Goal: Understand process/instructions: Learn about a topic

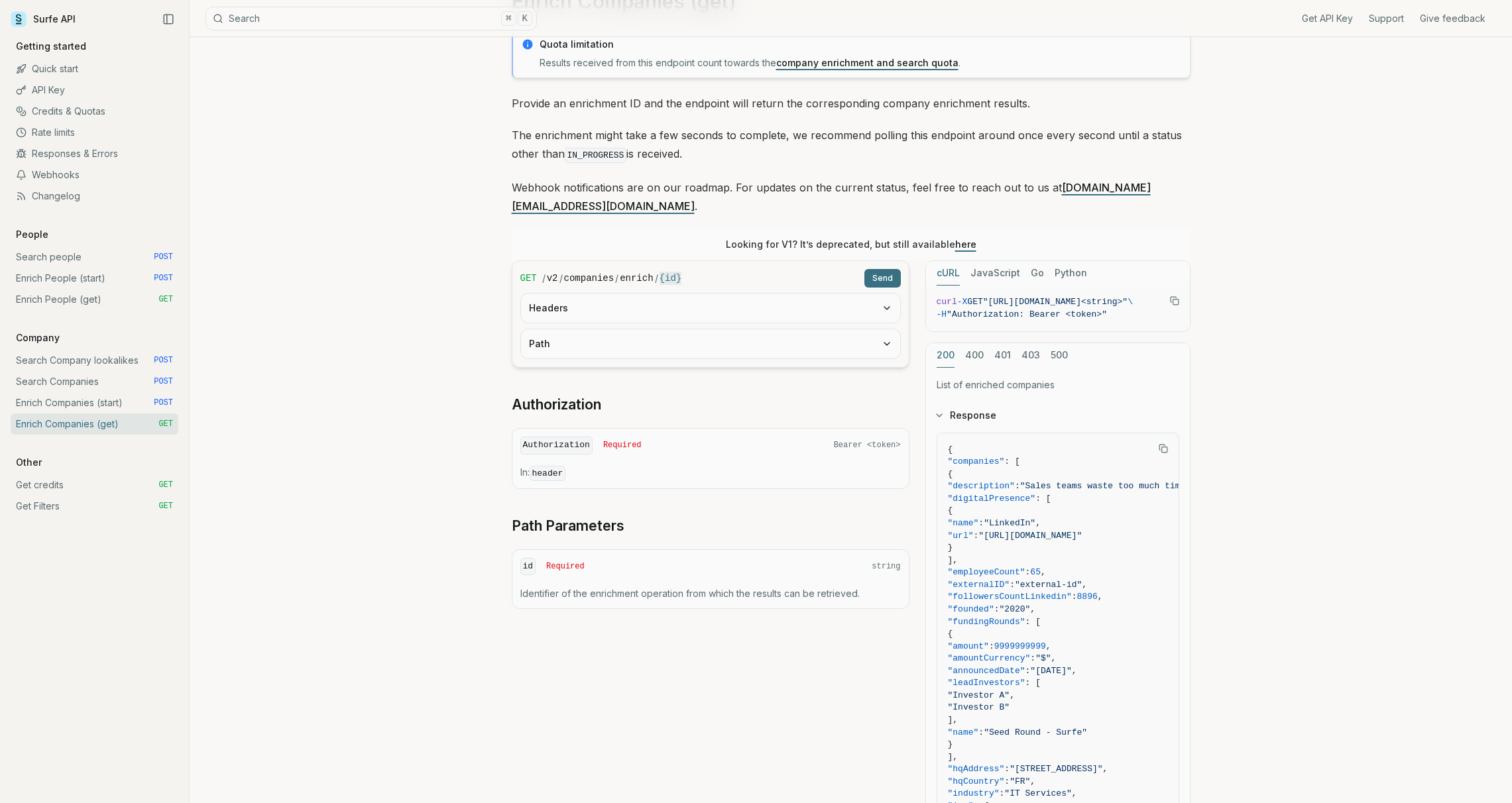
scroll to position [472, 0]
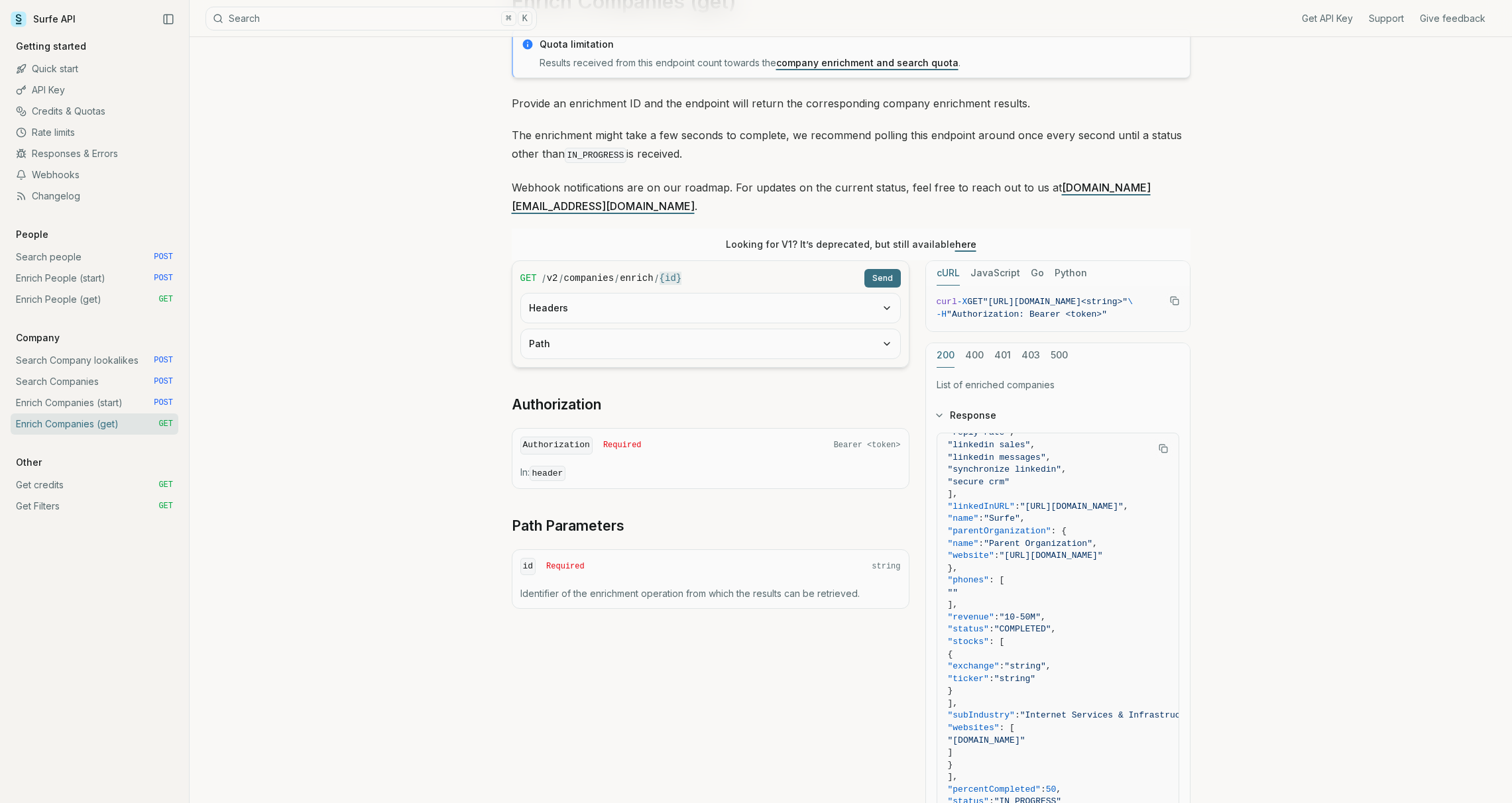
click at [71, 277] on link "Enrich People (start) POST" at bounding box center [94, 278] width 168 height 21
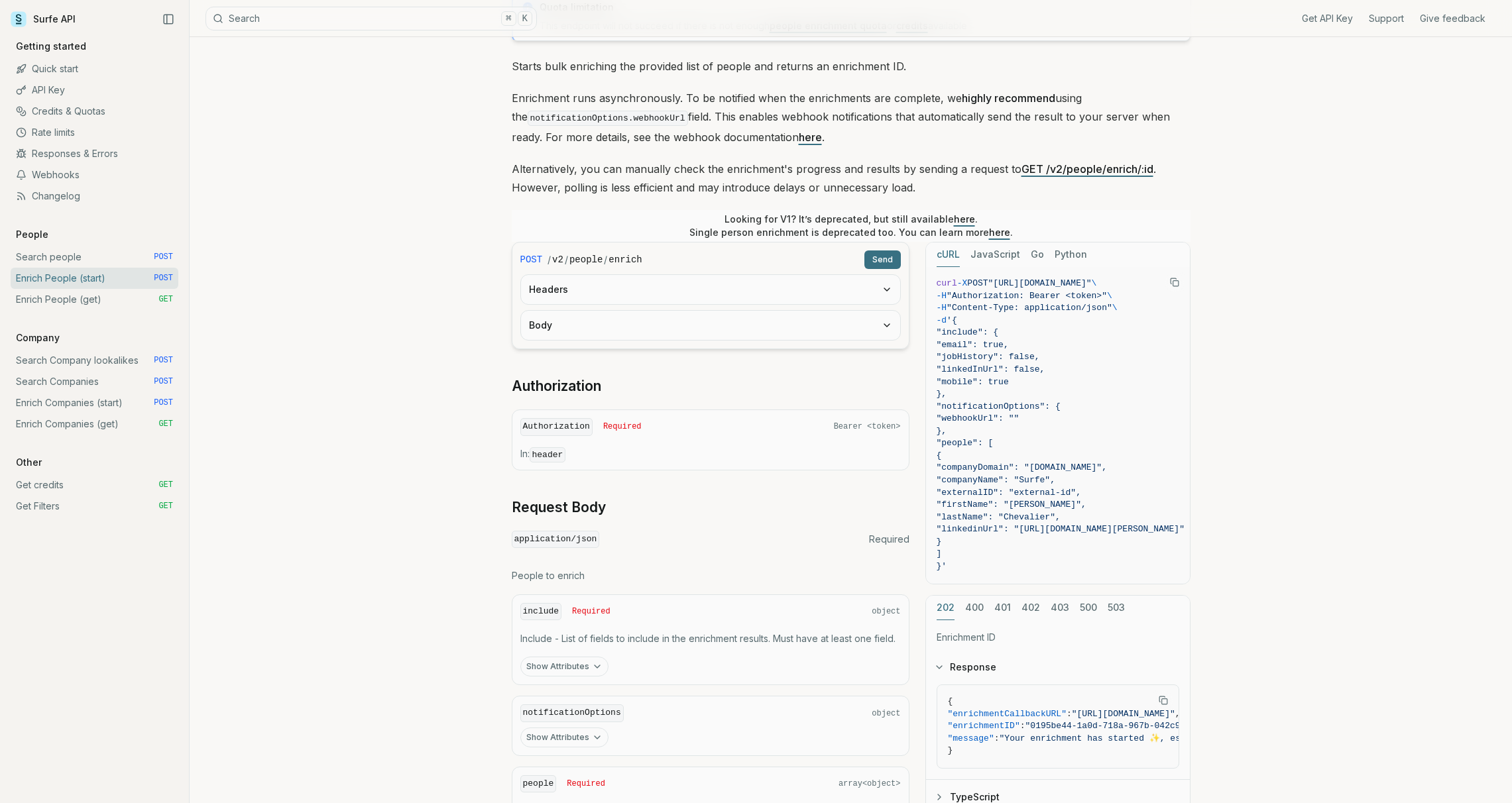
scroll to position [120, 0]
click at [636, 301] on form "POST / v2 / people / enrich Send Headers Body" at bounding box center [710, 292] width 398 height 107
click at [635, 316] on button "Body" at bounding box center [711, 322] width 380 height 29
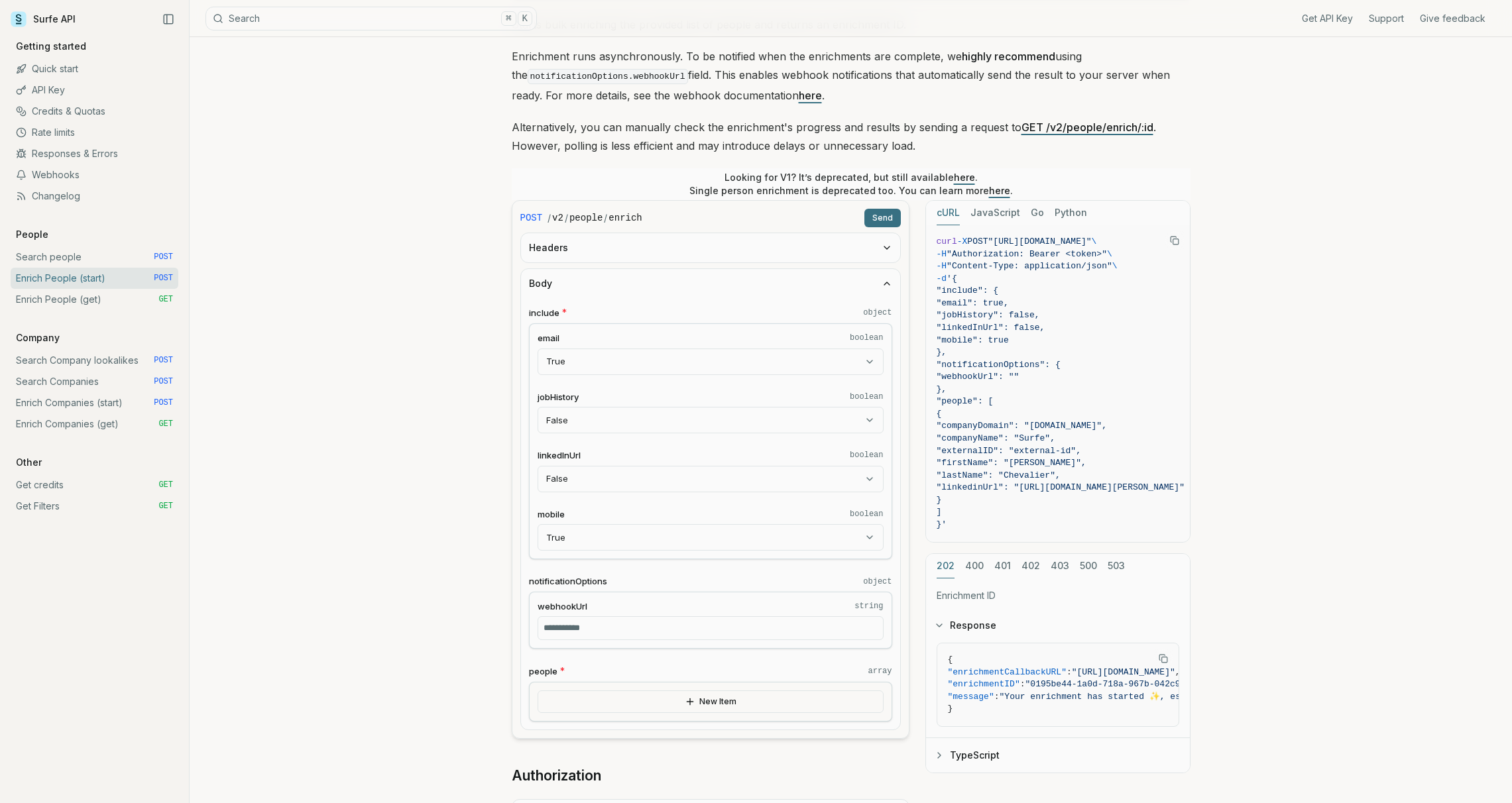
scroll to position [160, 0]
click at [586, 699] on button "New Item" at bounding box center [710, 700] width 346 height 22
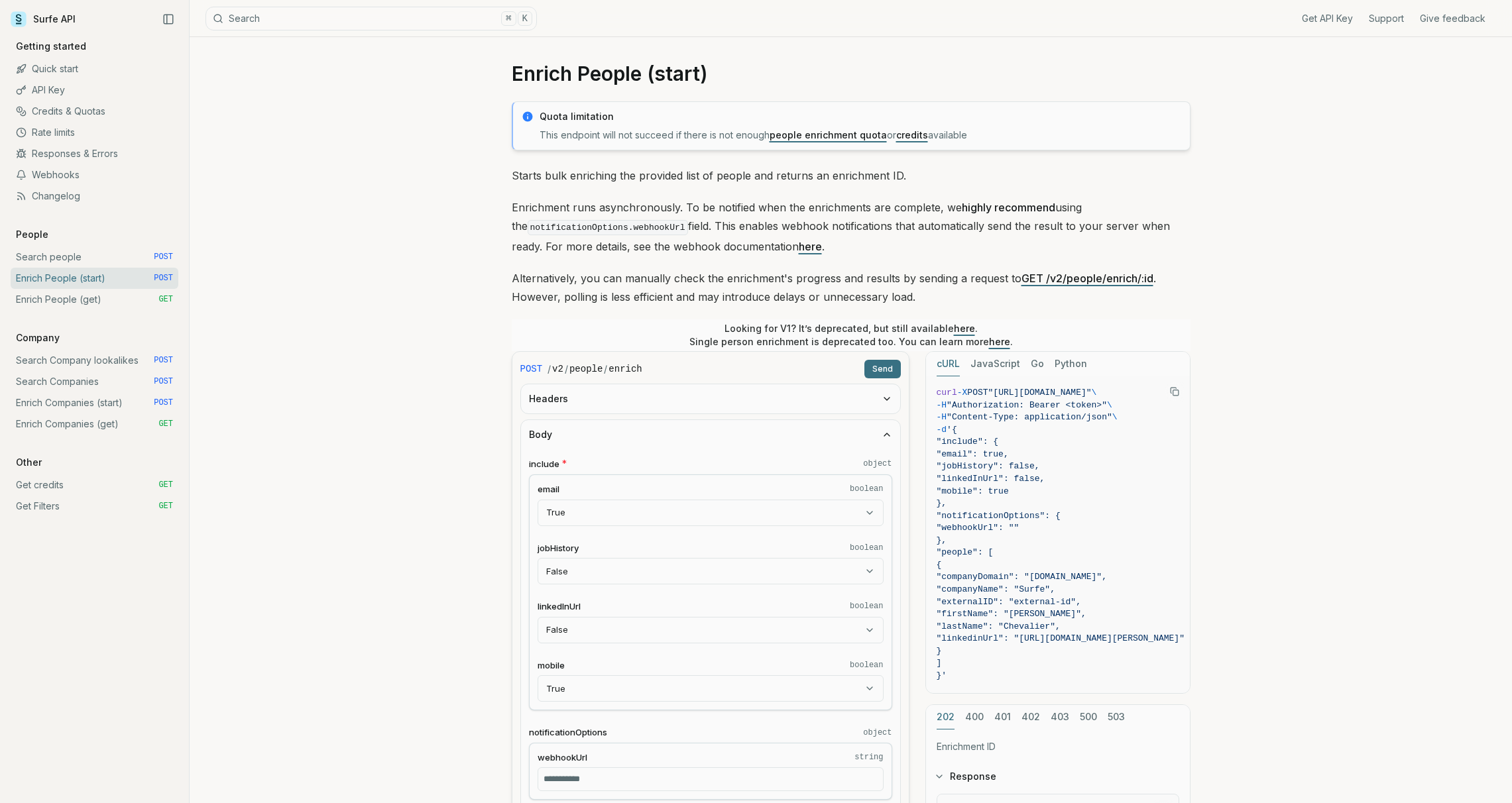
scroll to position [0, 0]
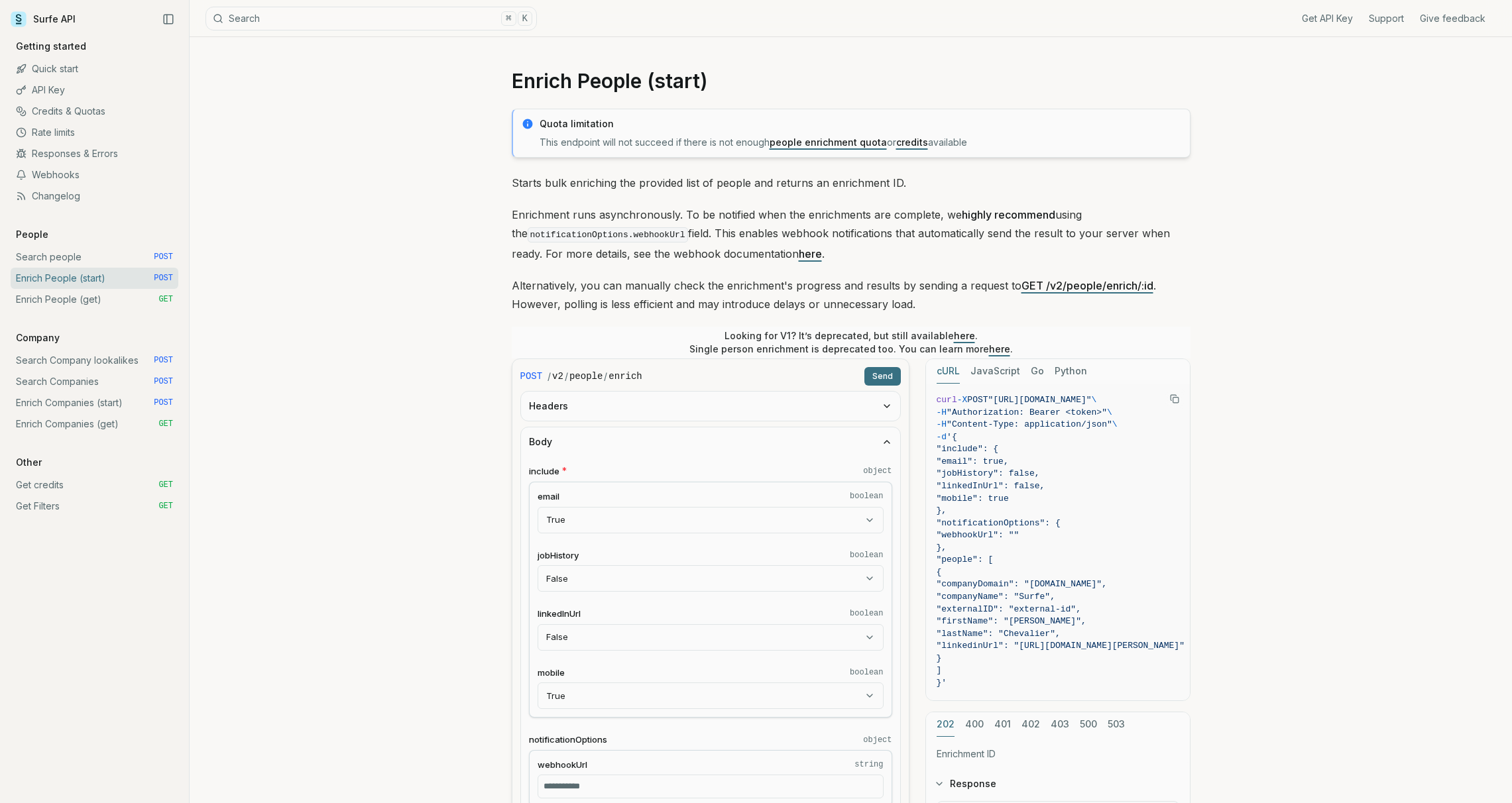
click at [94, 268] on link "Enrich People (start) POST" at bounding box center [94, 278] width 168 height 21
click at [88, 414] on link "Enrich Companies (get) GET" at bounding box center [94, 424] width 168 height 21
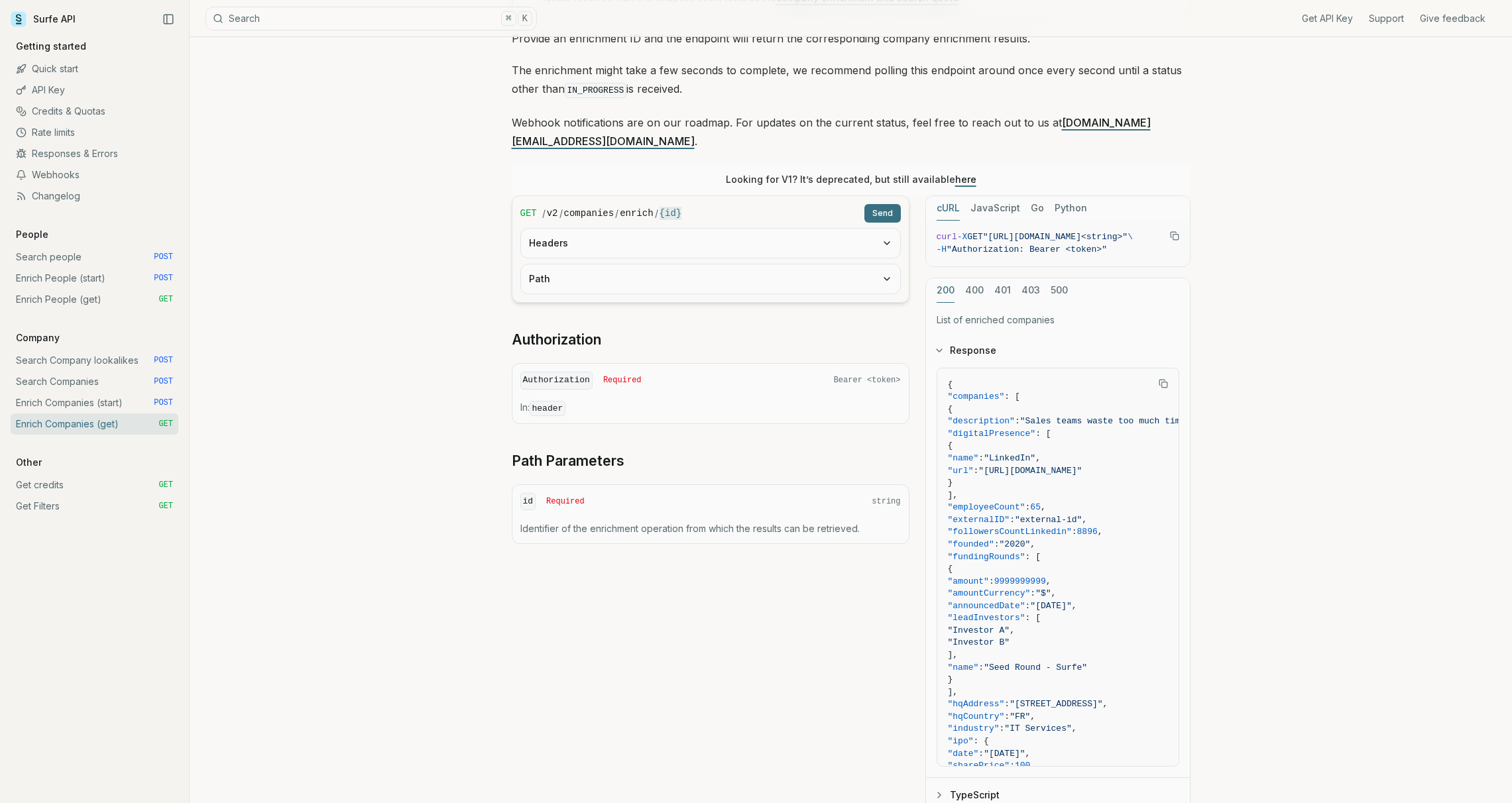
scroll to position [238, 0]
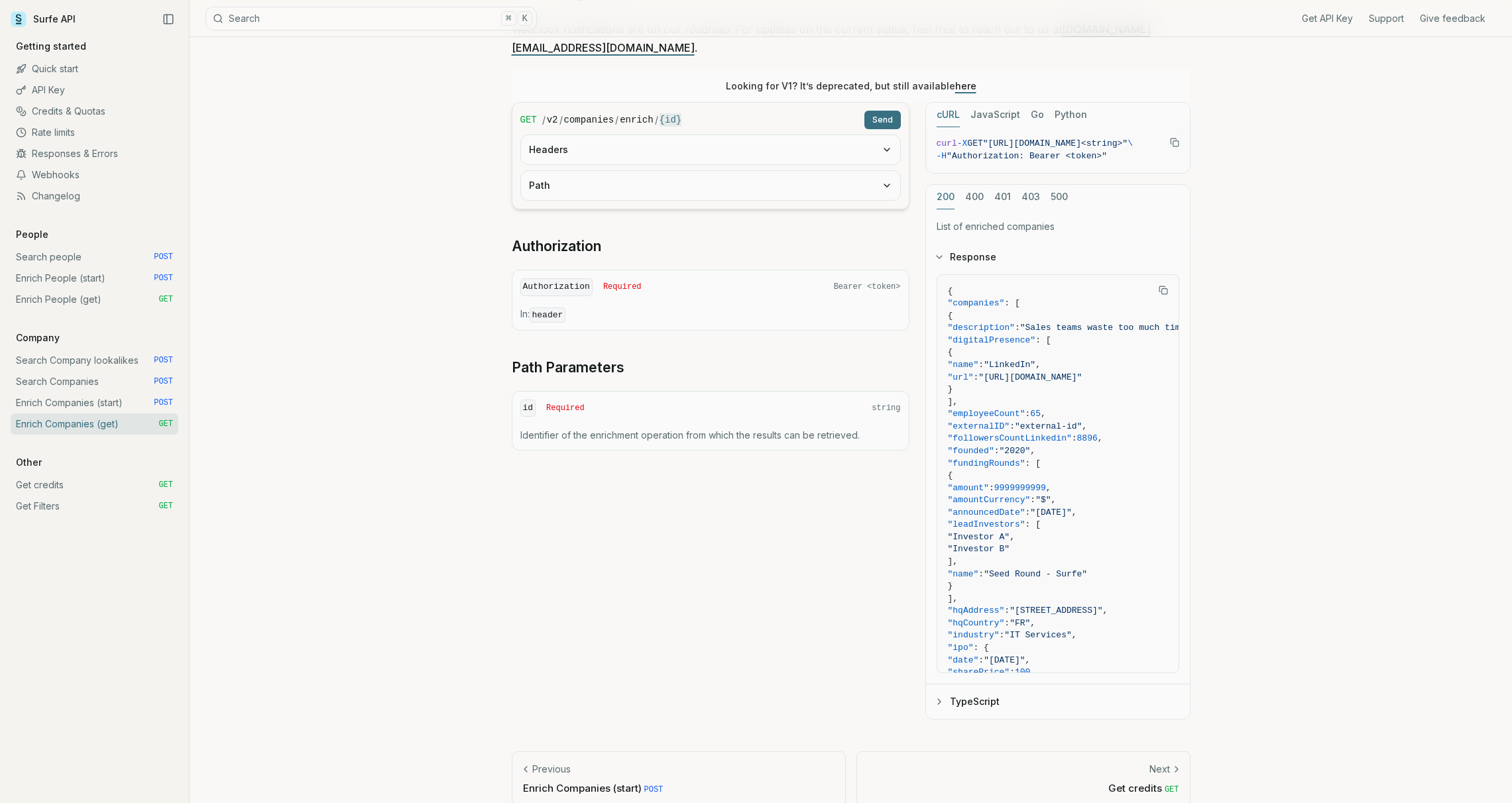
click at [97, 385] on link "Search Companies POST" at bounding box center [94, 382] width 168 height 21
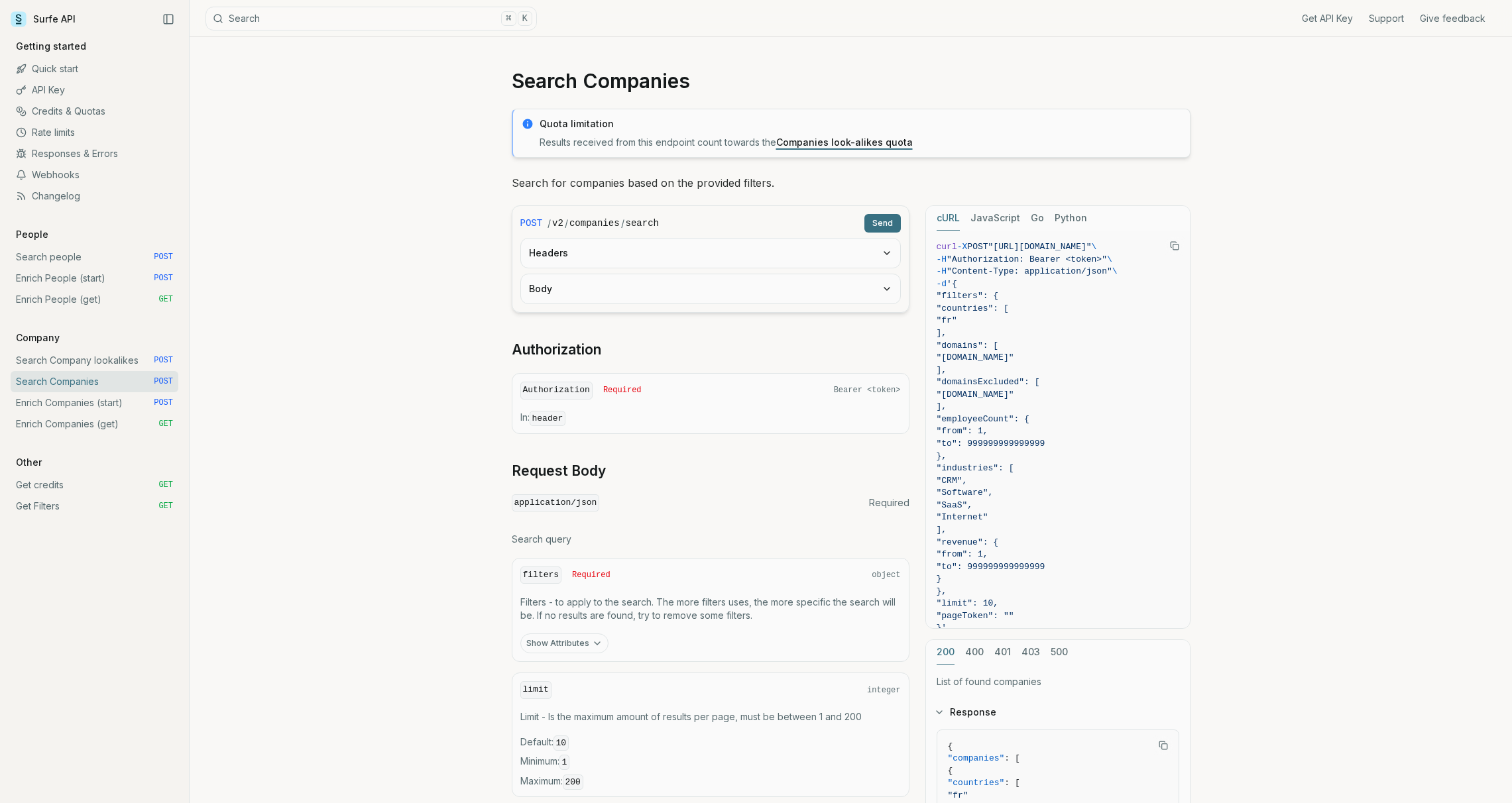
click at [85, 307] on link "Enrich People (get) GET" at bounding box center [94, 299] width 168 height 21
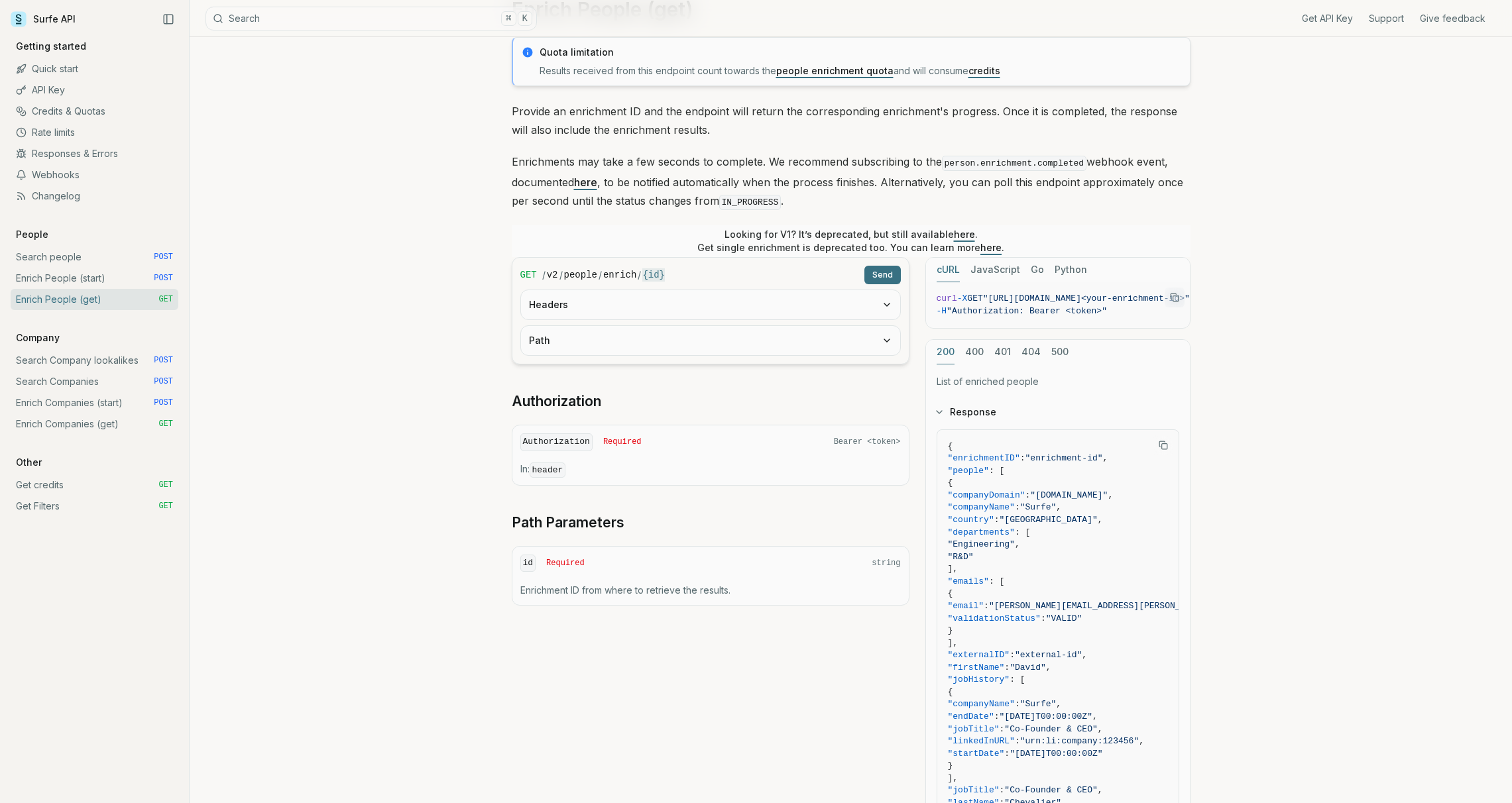
scroll to position [8, 0]
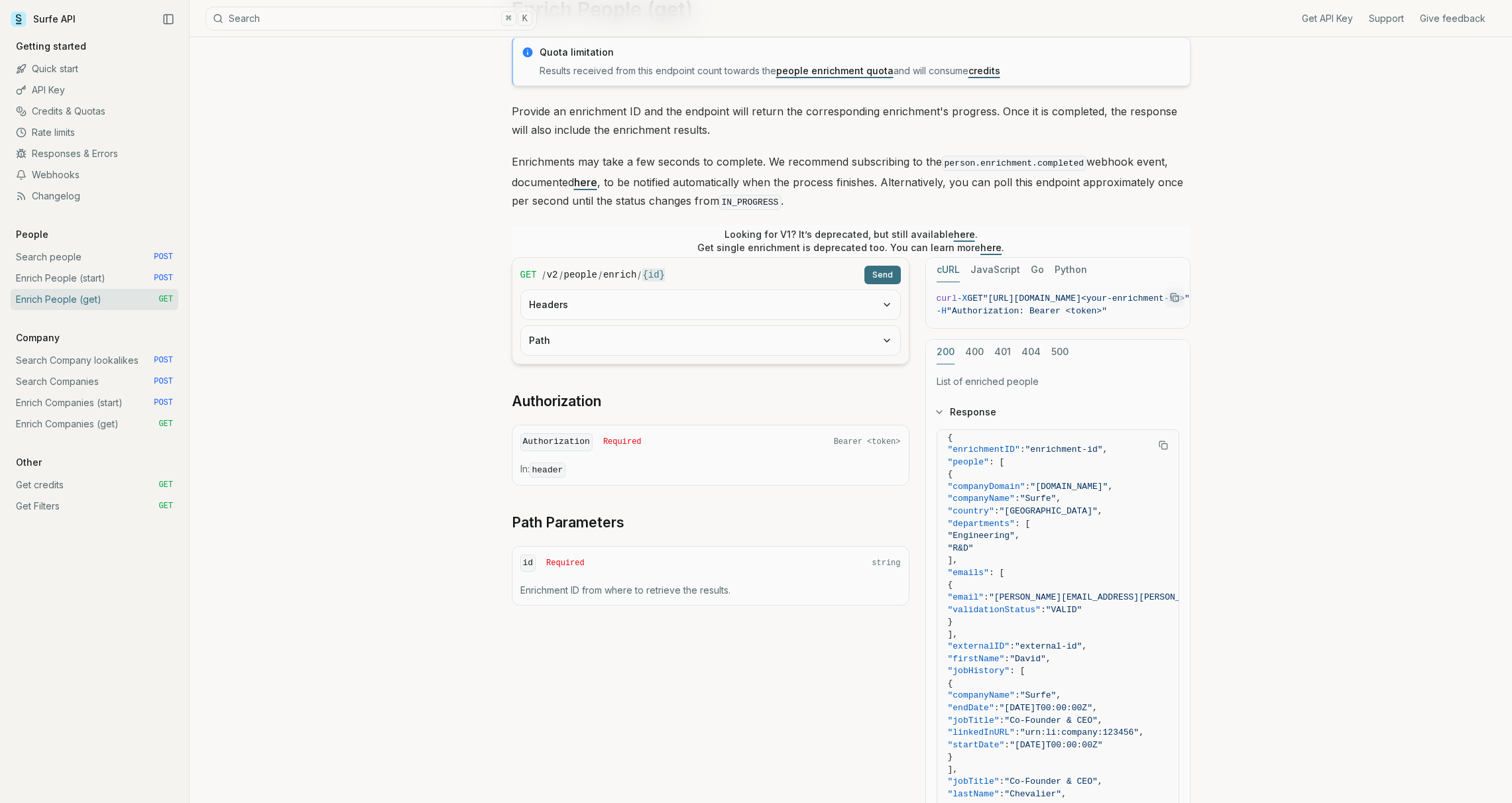
click at [110, 287] on link "Enrich People (start) POST" at bounding box center [94, 278] width 168 height 21
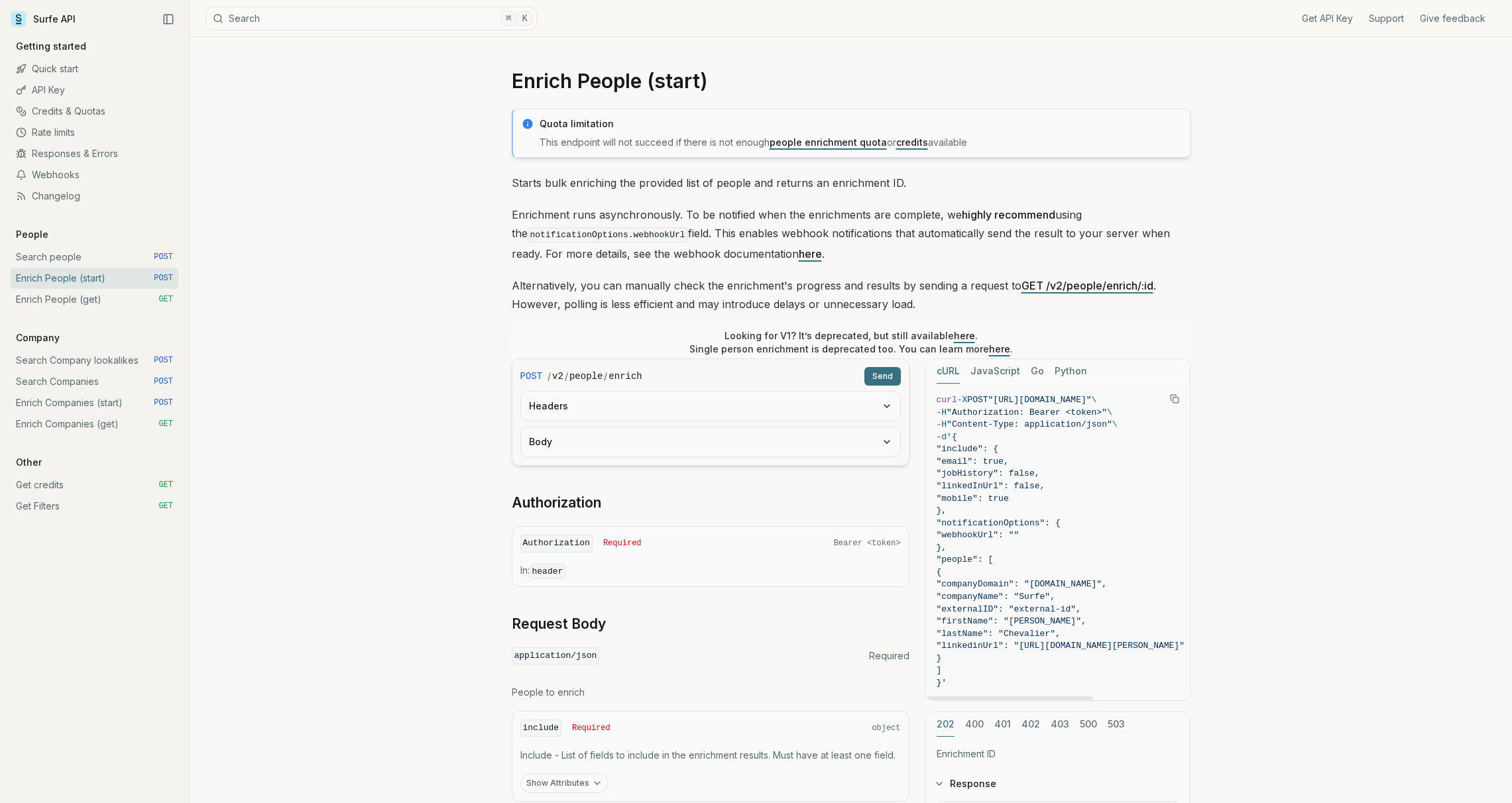
click at [1026, 453] on span ""include": {" at bounding box center [1060, 449] width 248 height 13
drag, startPoint x: 969, startPoint y: 438, endPoint x: 950, endPoint y: 685, distance: 247.7
click at [950, 685] on code "curl -X POST "[URL][DOMAIN_NAME]" \ -H "Authorization: Bearer <token>" \ -H "Co…" at bounding box center [1060, 542] width 248 height 295
copy code "{ "include": { "email": true, "jobHistory": false, "linkedInUrl": false, "mobil…"
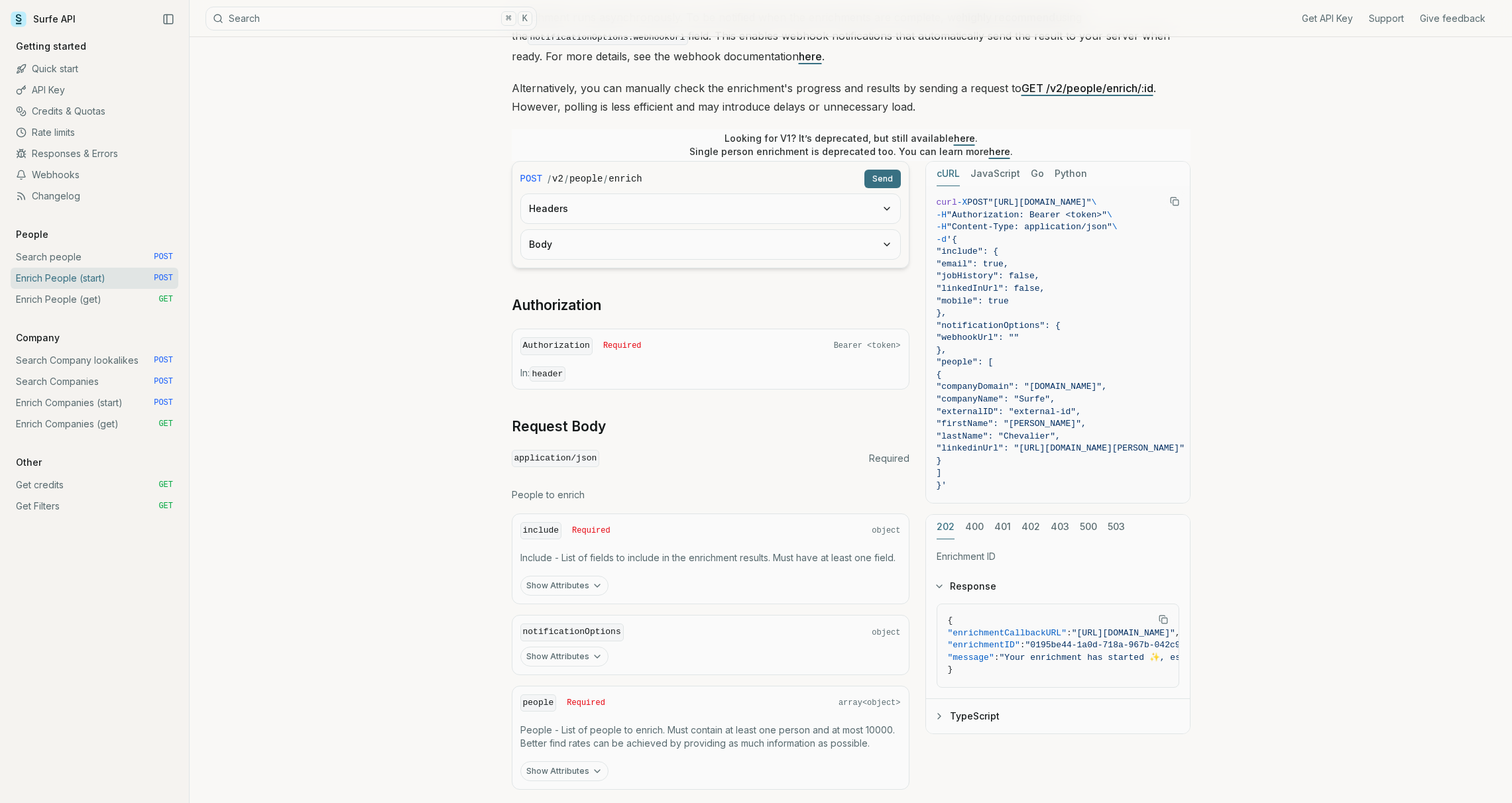
scroll to position [286, 0]
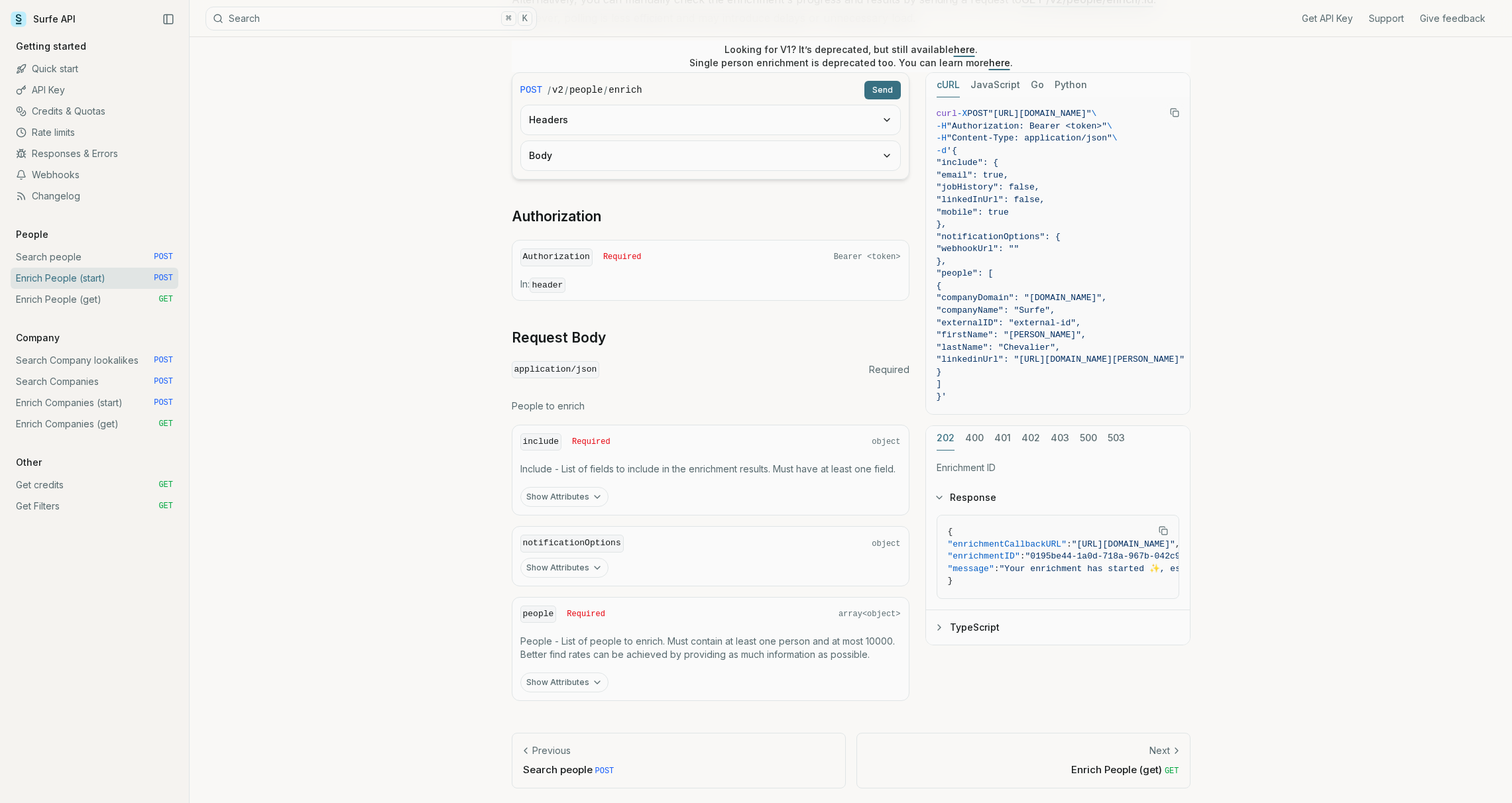
click at [598, 681] on icon "button" at bounding box center [597, 682] width 10 height 10
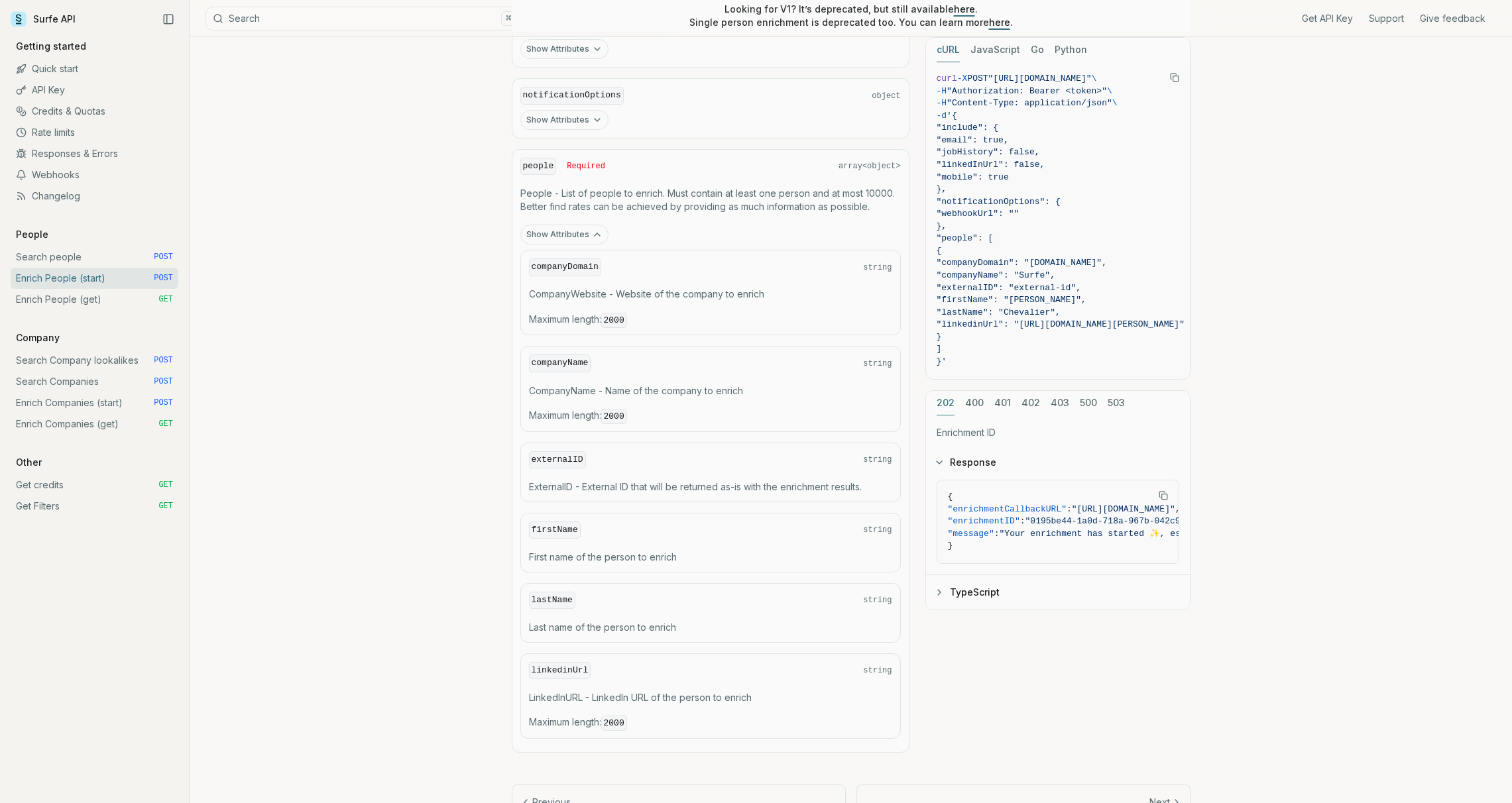
scroll to position [733, 0]
click at [956, 589] on button "TypeScript" at bounding box center [1058, 592] width 264 height 34
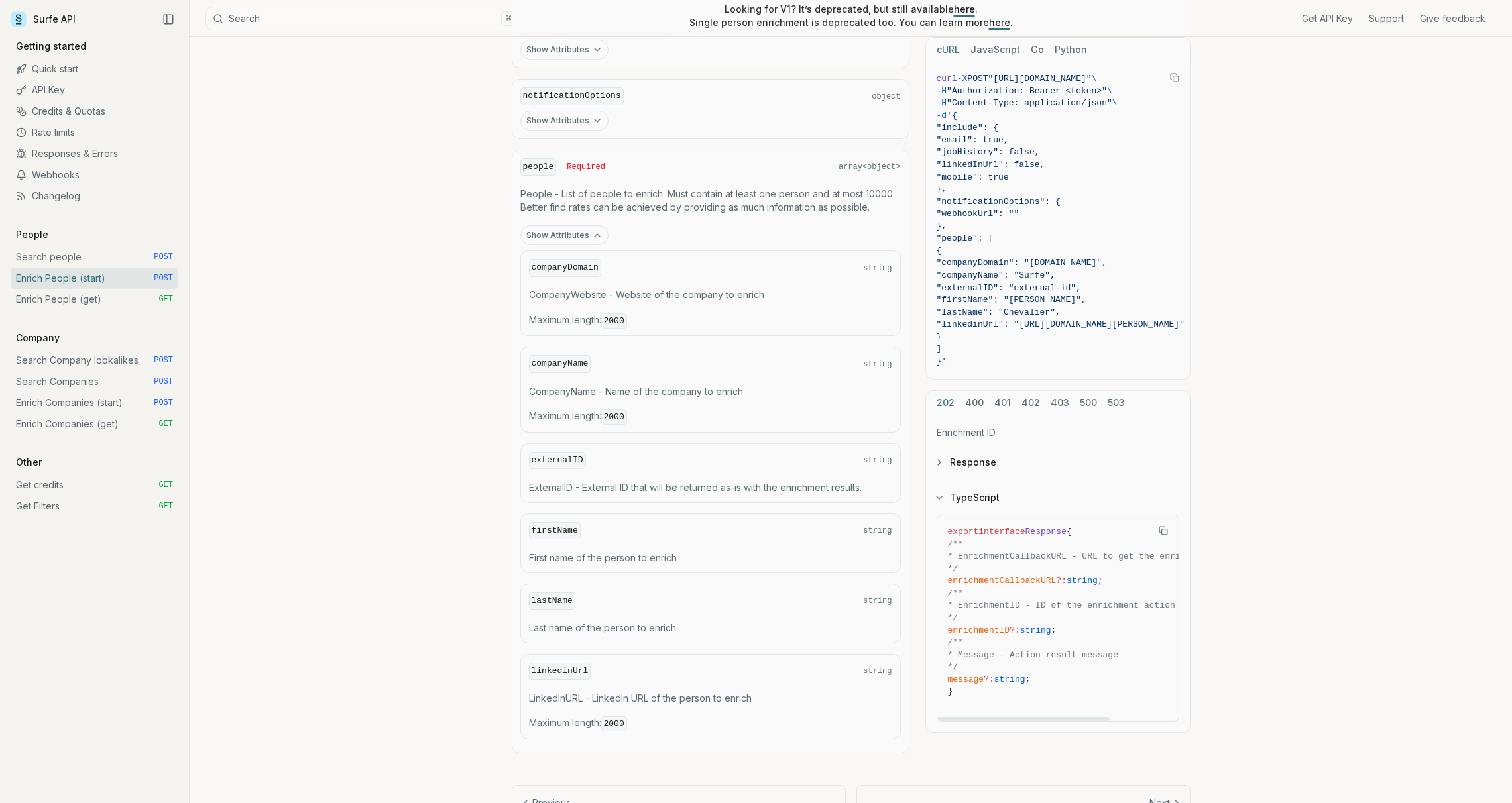
click at [975, 498] on button "TypeScript" at bounding box center [1058, 498] width 264 height 34
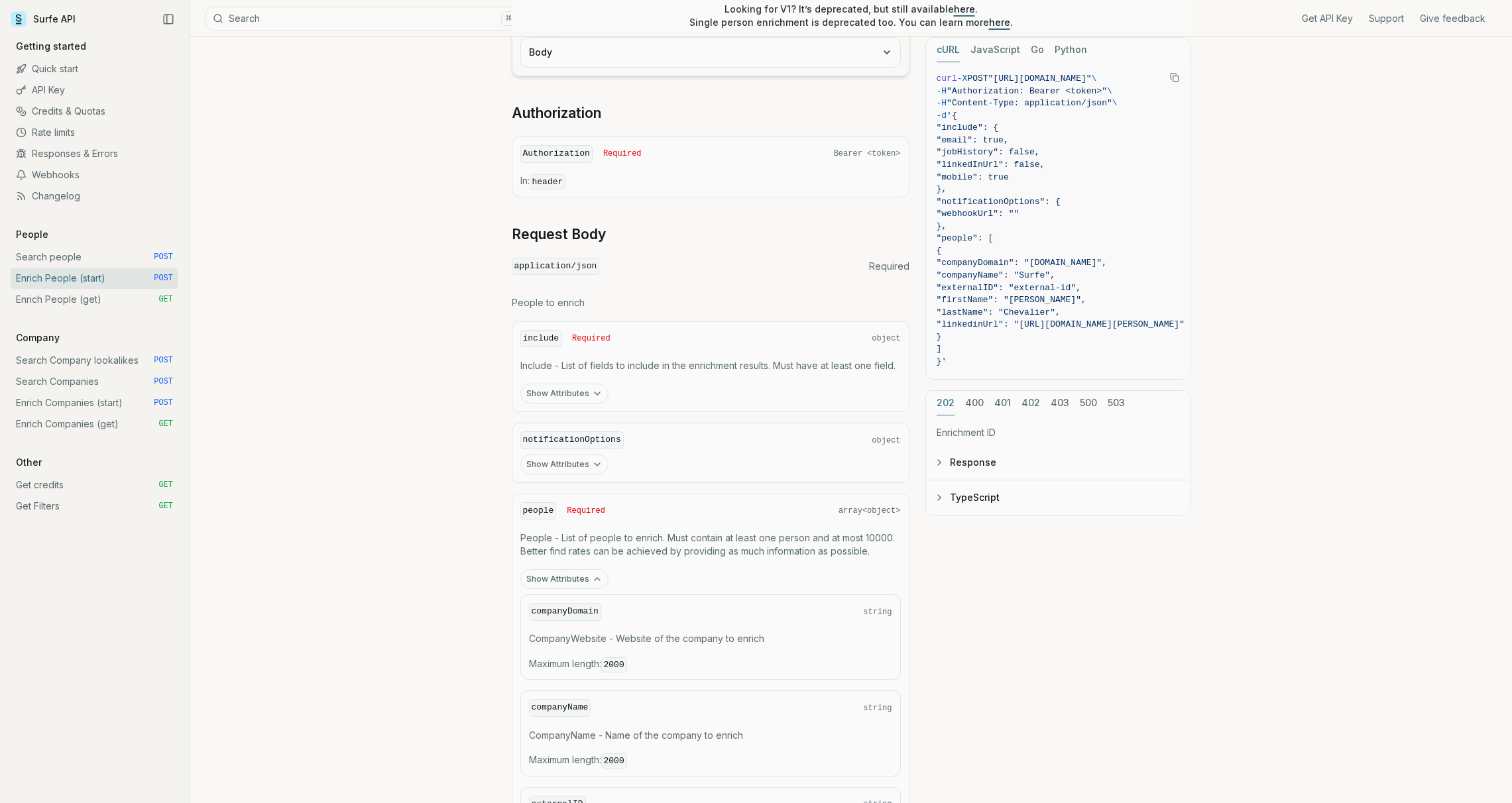
scroll to position [386, 0]
click at [1012, 337] on span "}" at bounding box center [1060, 337] width 248 height 13
drag, startPoint x: 969, startPoint y: 249, endPoint x: 979, endPoint y: 339, distance: 90.6
click at [979, 339] on code "curl -X POST "[URL][DOMAIN_NAME]" \ -H "Authorization: Bearer <token>" \ -H "Co…" at bounding box center [1060, 220] width 248 height 295
copy code "{ "companyDomain": "[DOMAIN_NAME]", "companyName": "Surfe", "externalID": "exte…"
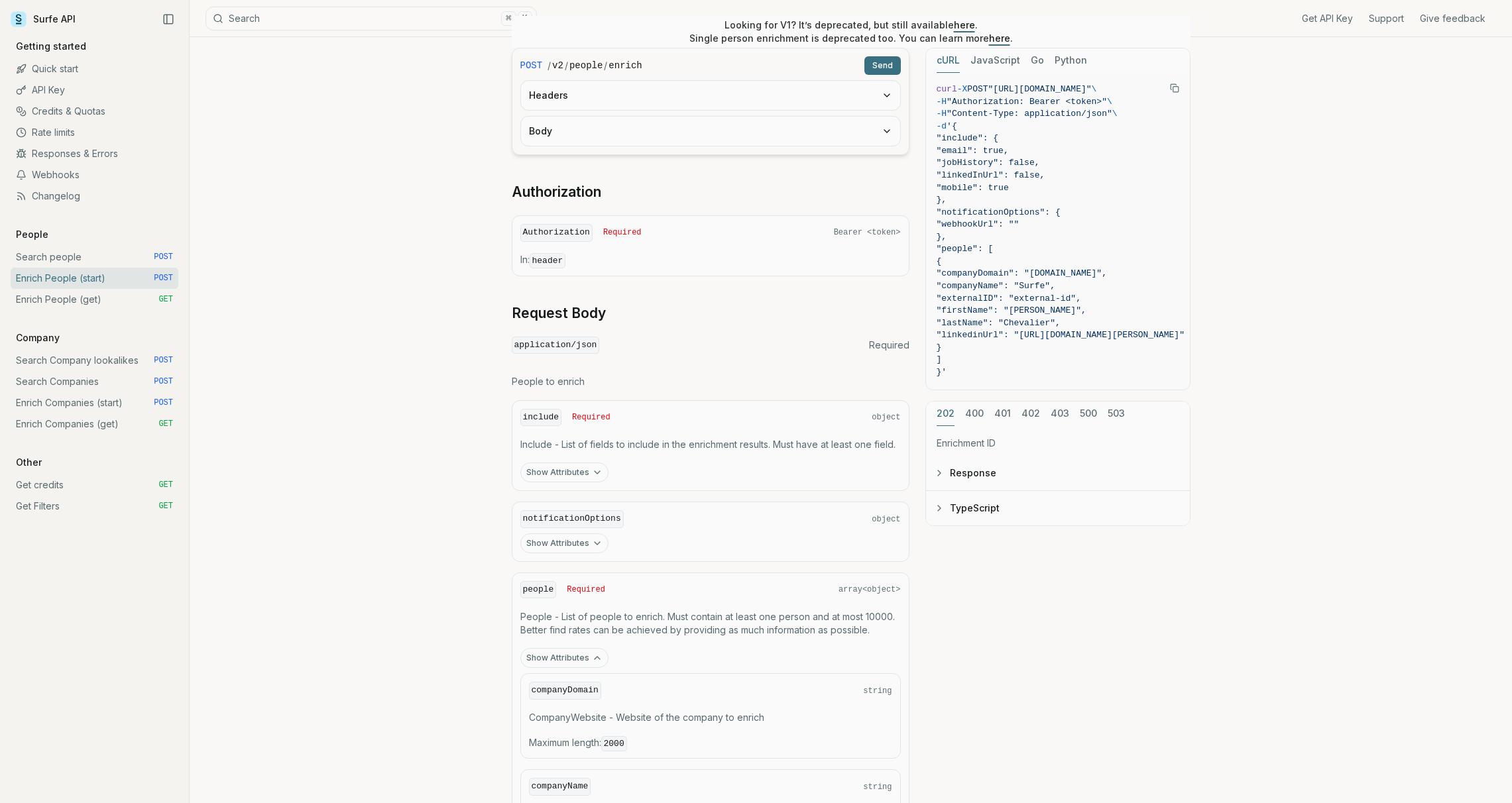
scroll to position [334, 0]
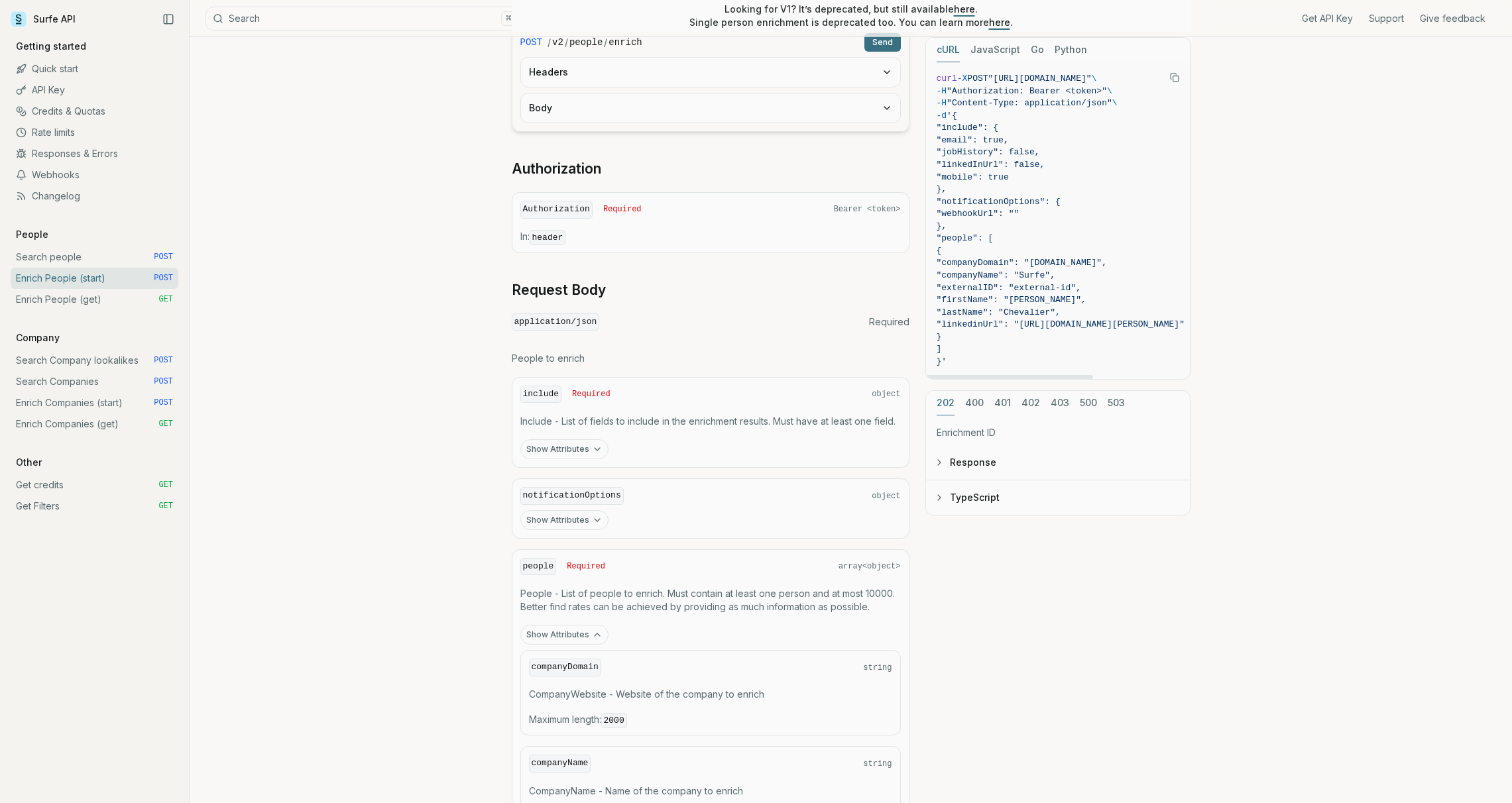
click at [1038, 322] on span ""linkedinUrl": "[URL][DOMAIN_NAME][PERSON_NAME]"" at bounding box center [1060, 324] width 248 height 10
